Goal: Navigation & Orientation: Find specific page/section

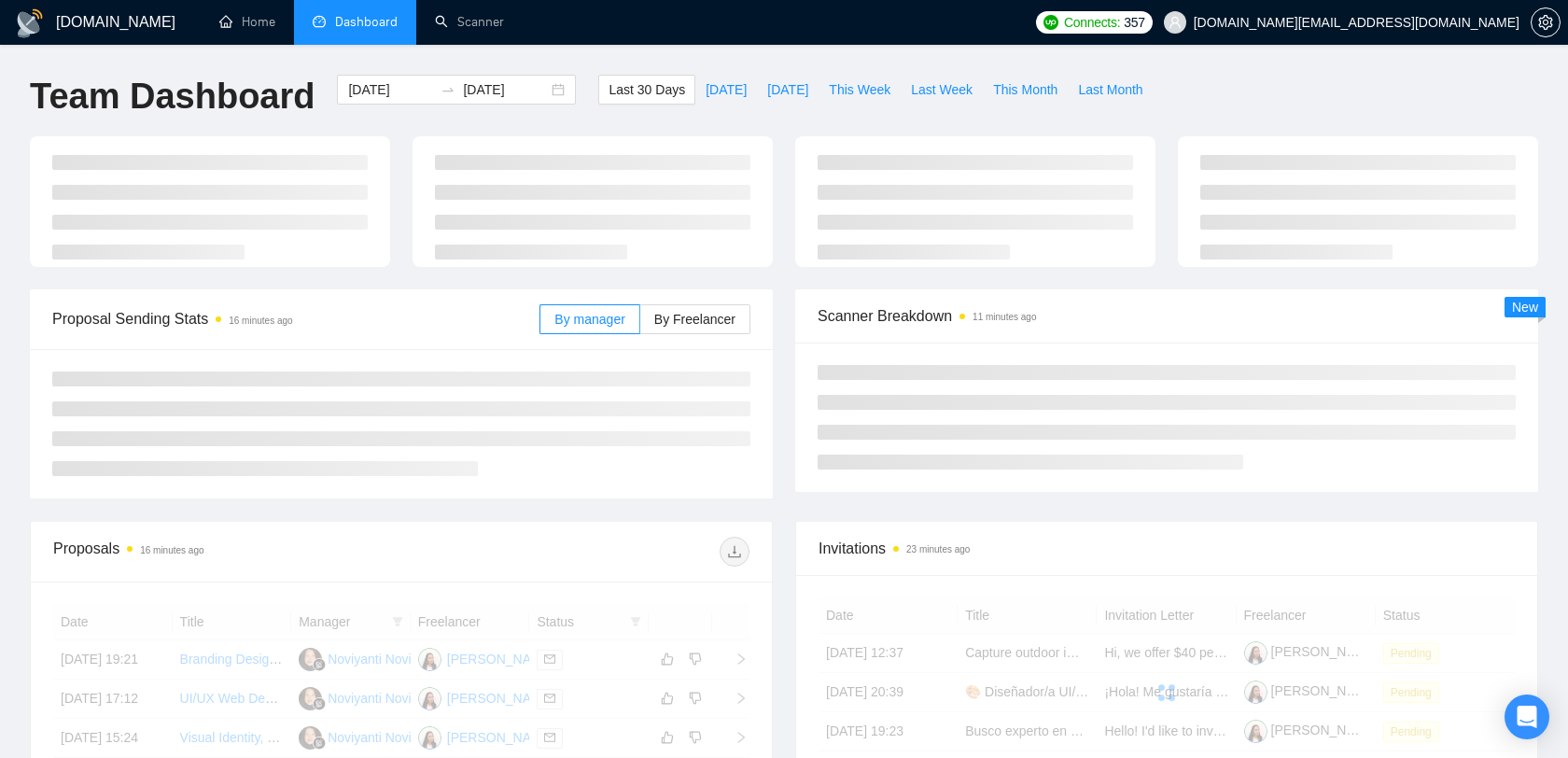
click at [1435, 22] on span "[DOMAIN_NAME][EMAIL_ADDRESS][DOMAIN_NAME]" at bounding box center [1357, 22] width 326 height 0
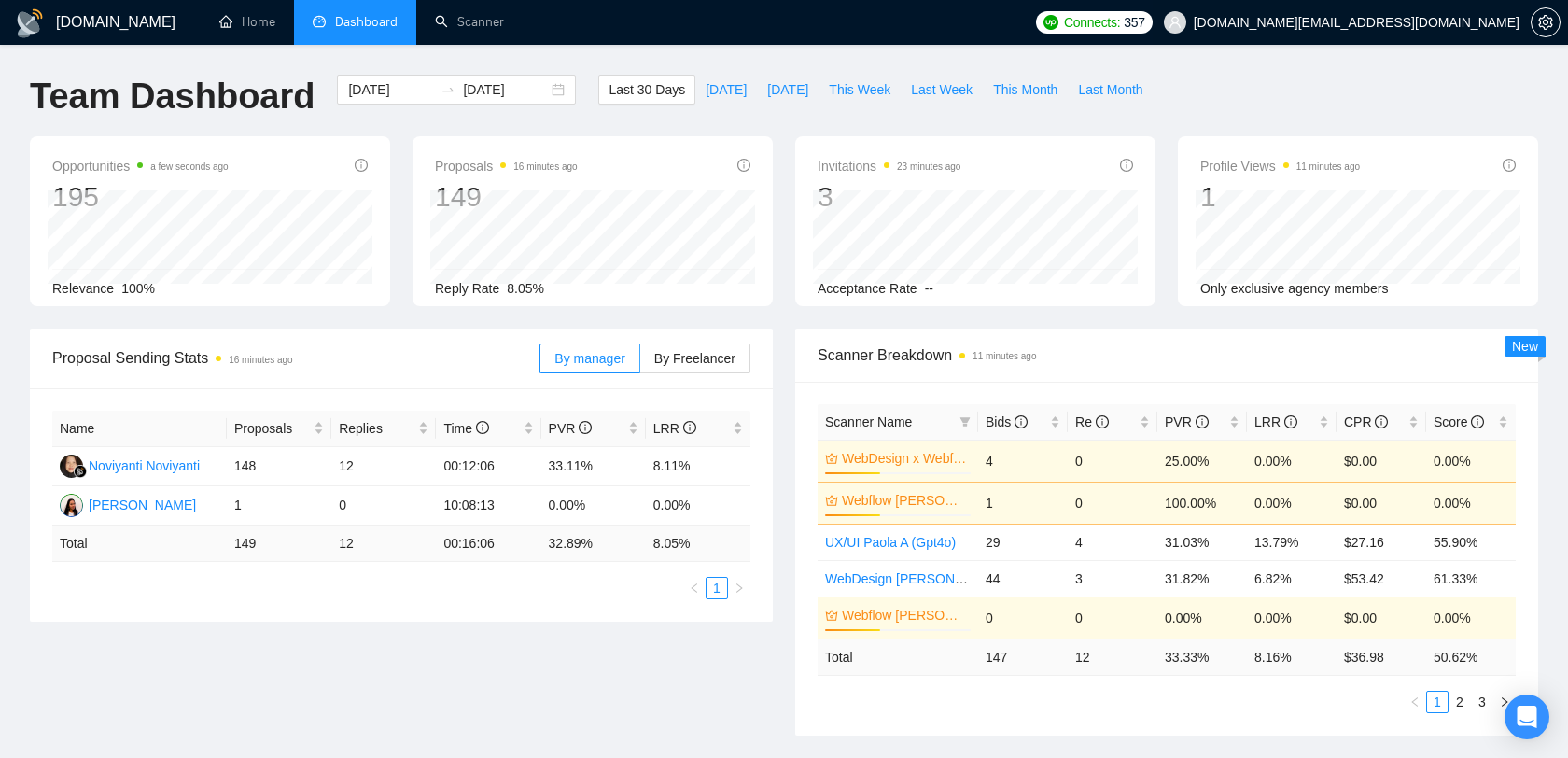
click at [1439, 31] on span "[DOMAIN_NAME][EMAIL_ADDRESS][DOMAIN_NAME]" at bounding box center [1342, 23] width 379 height 60
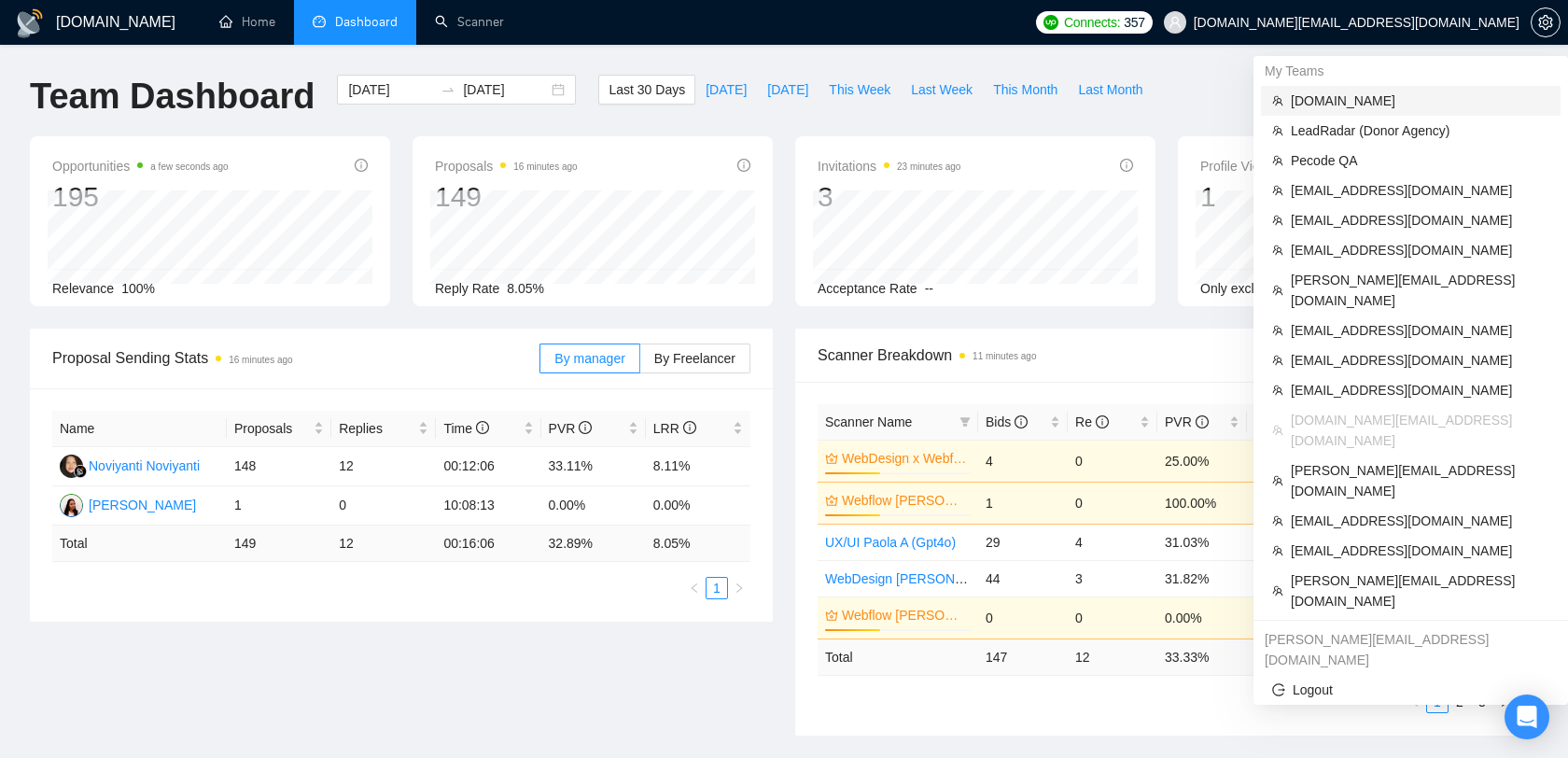
click at [1367, 111] on span "[DOMAIN_NAME]" at bounding box center [1421, 101] width 259 height 21
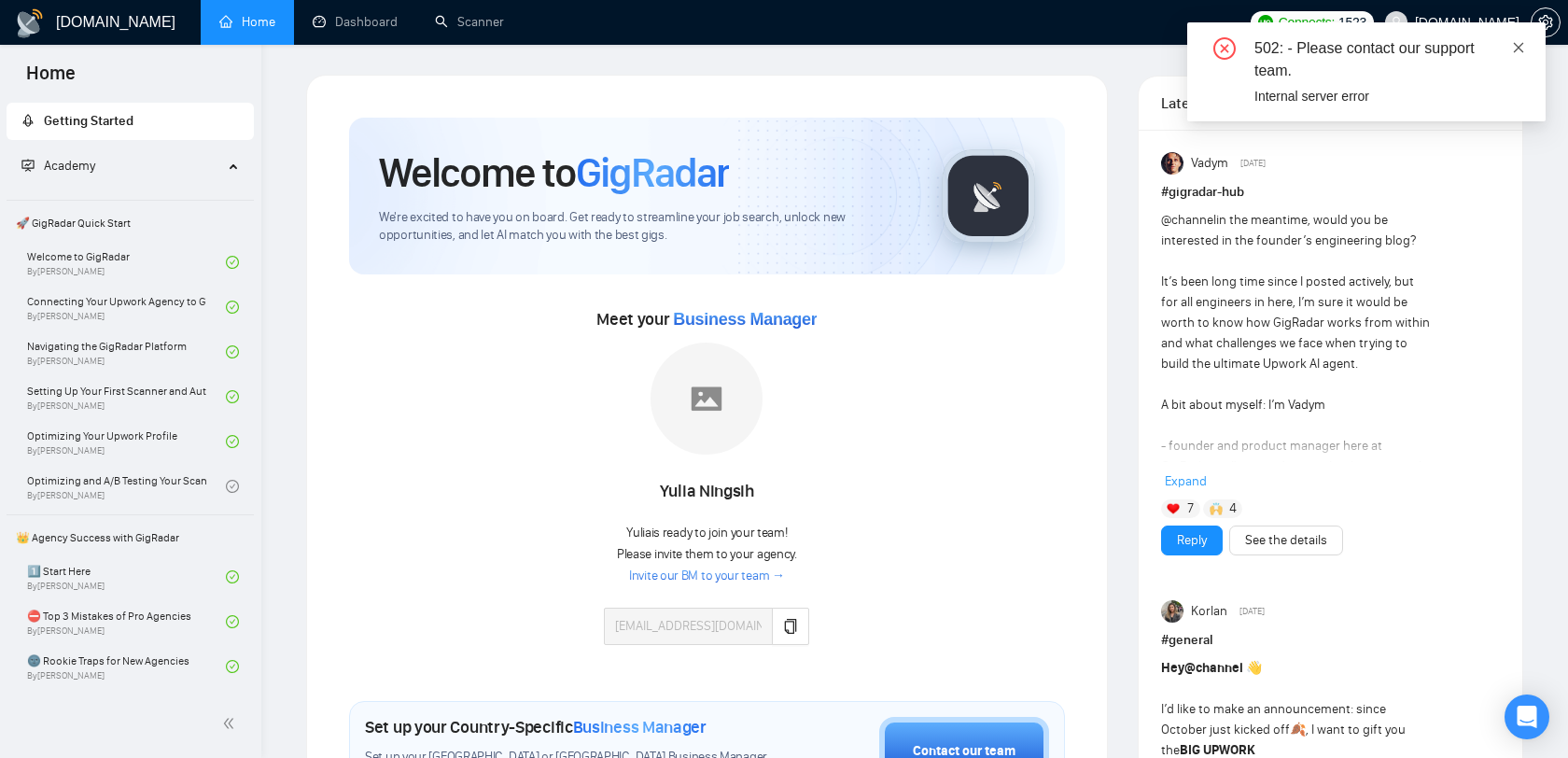
click at [1515, 43] on icon "close" at bounding box center [1519, 47] width 10 height 10
